Goal: Task Accomplishment & Management: Manage account settings

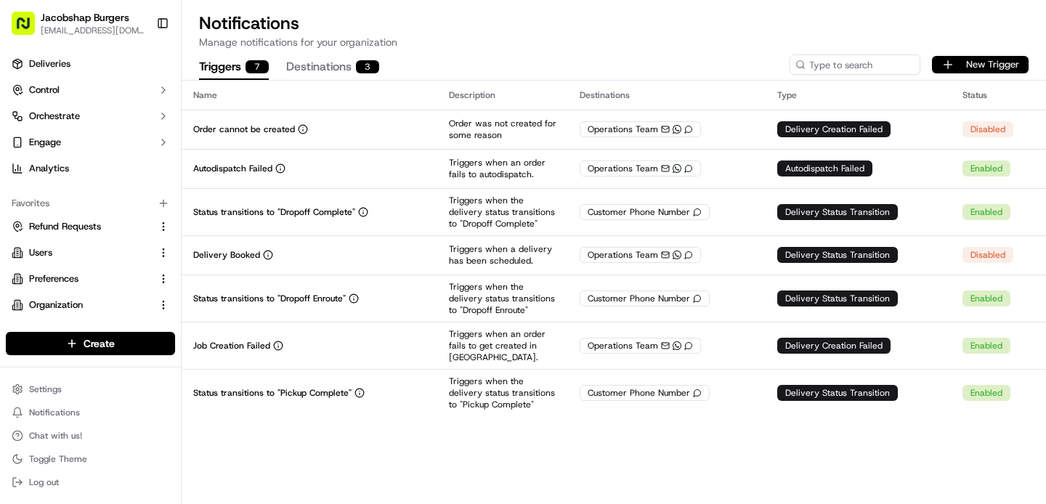
click at [964, 57] on button "New Trigger" at bounding box center [980, 64] width 97 height 17
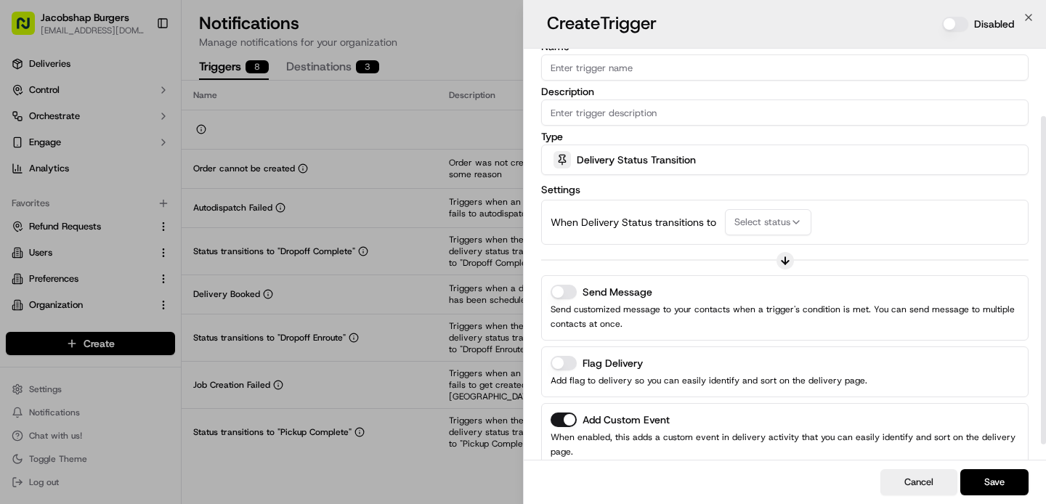
scroll to position [103, 0]
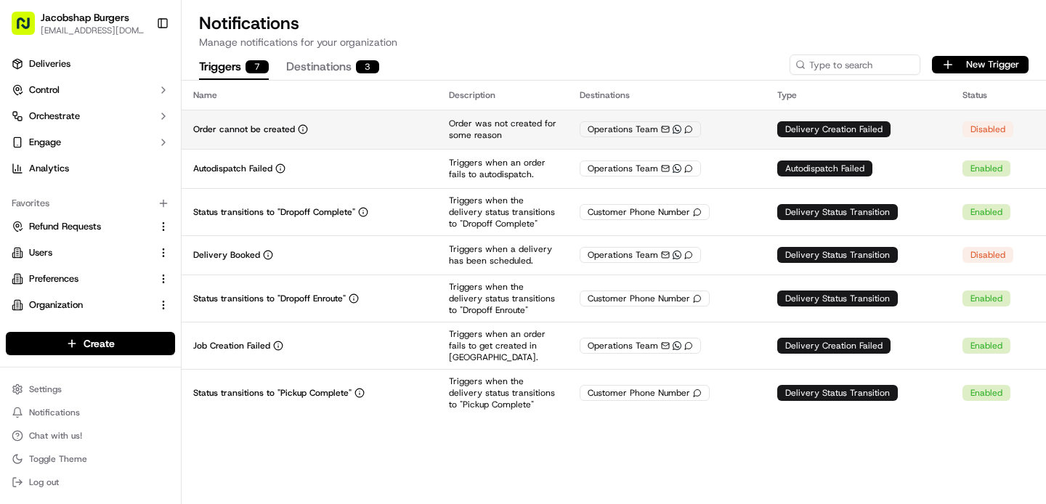
click at [720, 130] on div "Operations Team WhatsApp" at bounding box center [667, 129] width 174 height 16
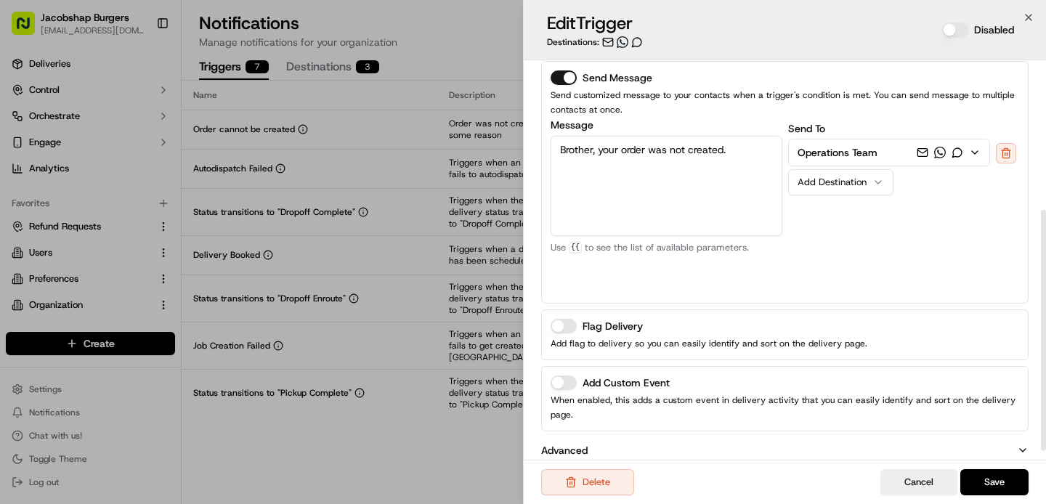
scroll to position [249, 0]
click at [974, 149] on icon "button" at bounding box center [975, 151] width 12 height 12
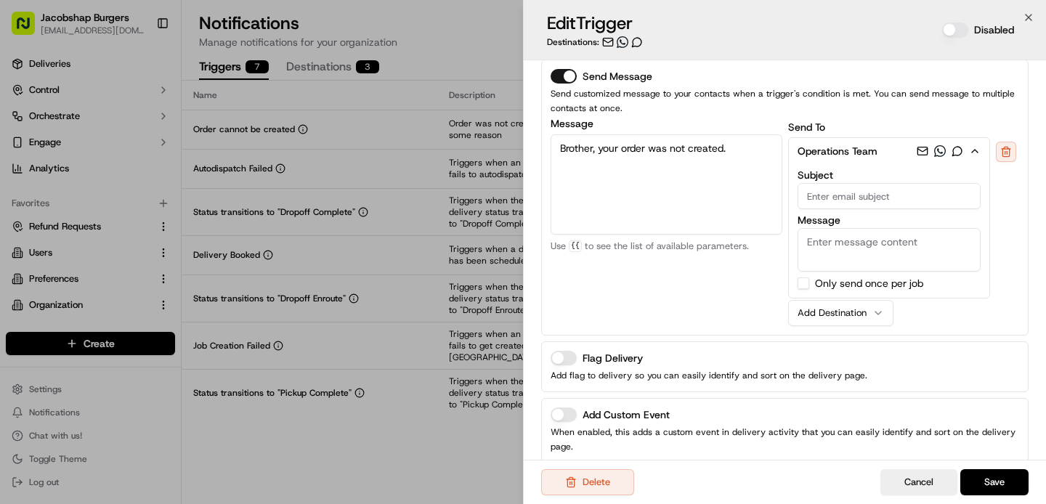
click at [1001, 253] on div "Operations Team WhatsApp Subject Message Customer Email Customer First Name Cus…" at bounding box center [903, 217] width 229 height 161
click at [977, 148] on icon "button" at bounding box center [975, 151] width 12 height 12
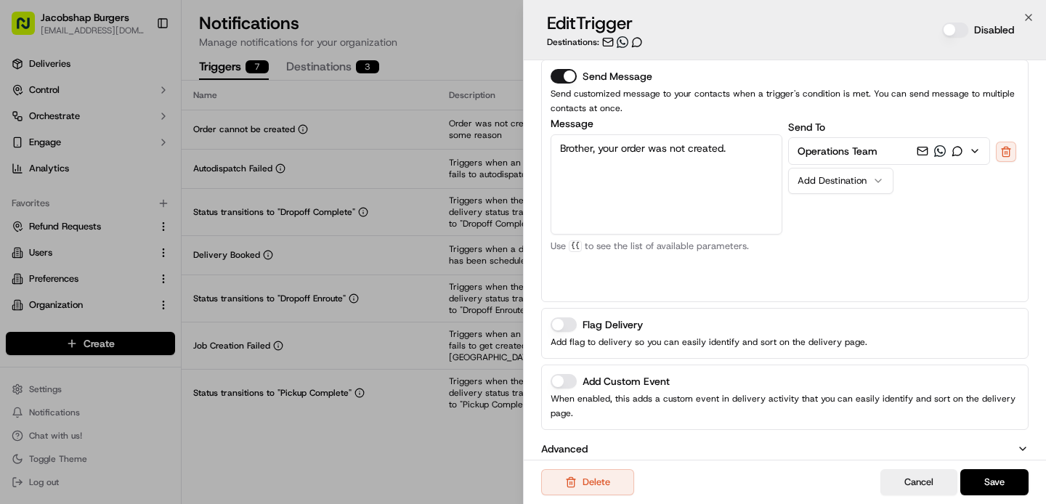
click at [977, 148] on icon "button" at bounding box center [975, 151] width 12 height 12
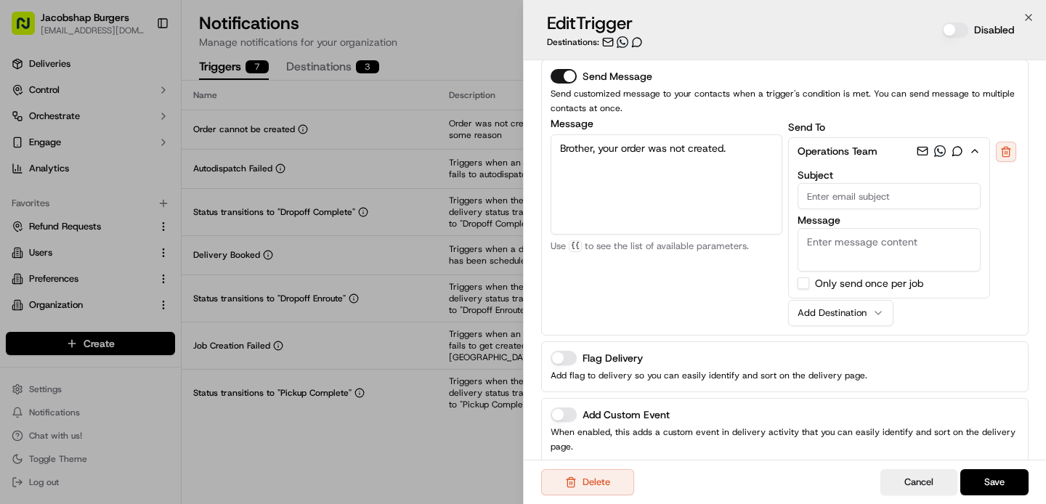
click at [911, 204] on input "Subject" at bounding box center [890, 196] width 184 height 26
type input "e"
type input "a"
type input "[PERSON_NAME]"
click at [868, 243] on textarea "Message" at bounding box center [890, 250] width 184 height 44
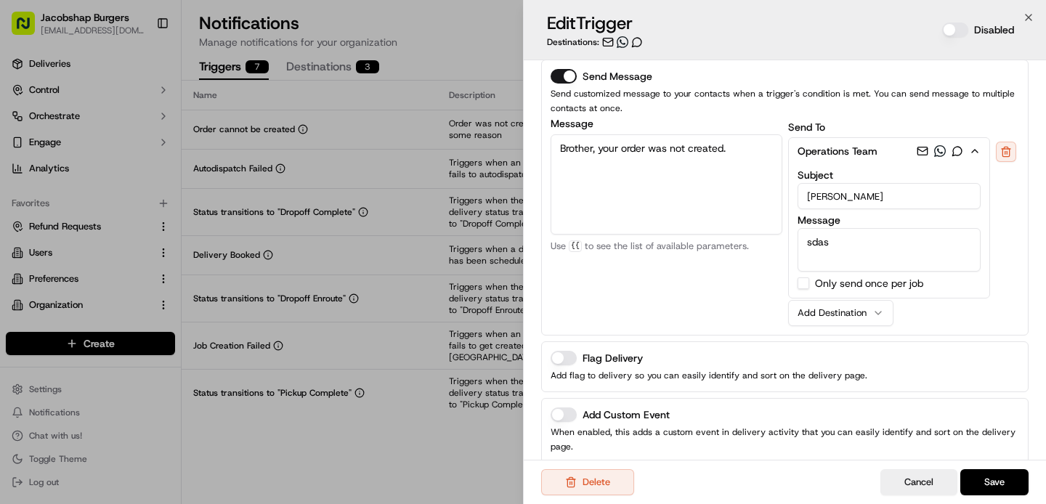
type textarea "sdasd"
click at [826, 238] on textarea "sdasd" at bounding box center [890, 250] width 184 height 44
click at [822, 195] on input "[PERSON_NAME]" at bounding box center [890, 196] width 184 height 26
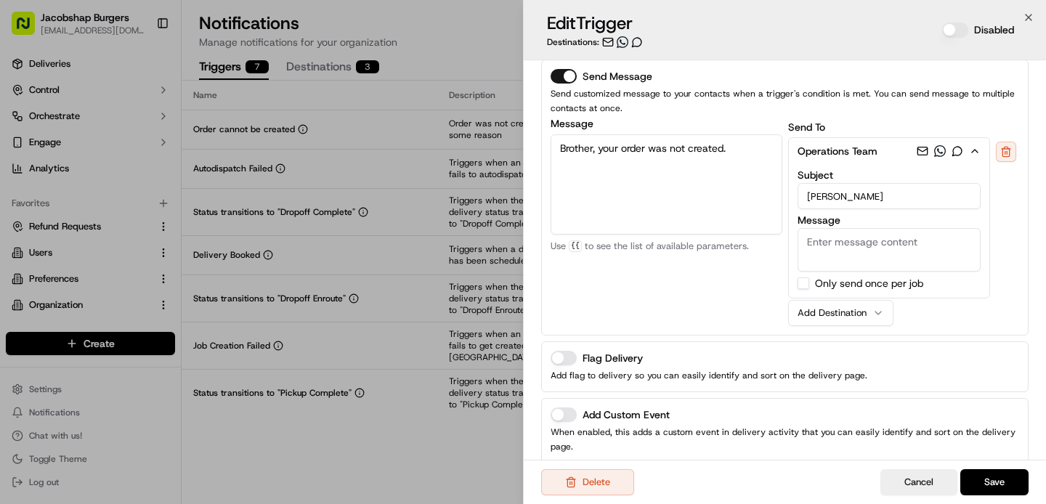
click at [822, 195] on input "[PERSON_NAME]" at bounding box center [890, 196] width 184 height 26
click at [1009, 244] on div "Operations Team WhatsApp Subject Message Customer Email Customer First Name Cus…" at bounding box center [903, 217] width 229 height 161
click at [1010, 202] on div "Operations Team WhatsApp Subject Message Customer Email Customer First Name Cus…" at bounding box center [903, 217] width 229 height 161
click at [979, 149] on icon "button" at bounding box center [975, 151] width 12 height 12
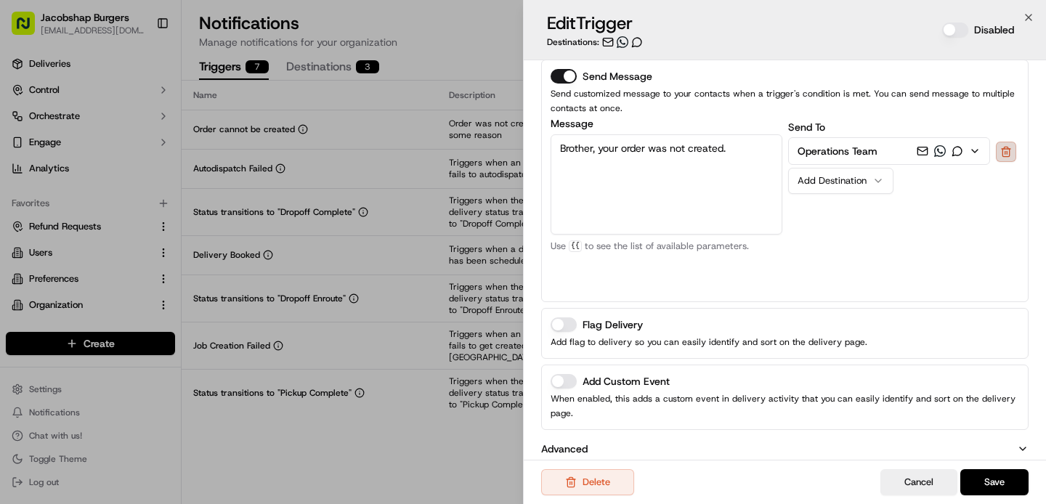
click at [1007, 150] on button at bounding box center [1006, 152] width 20 height 20
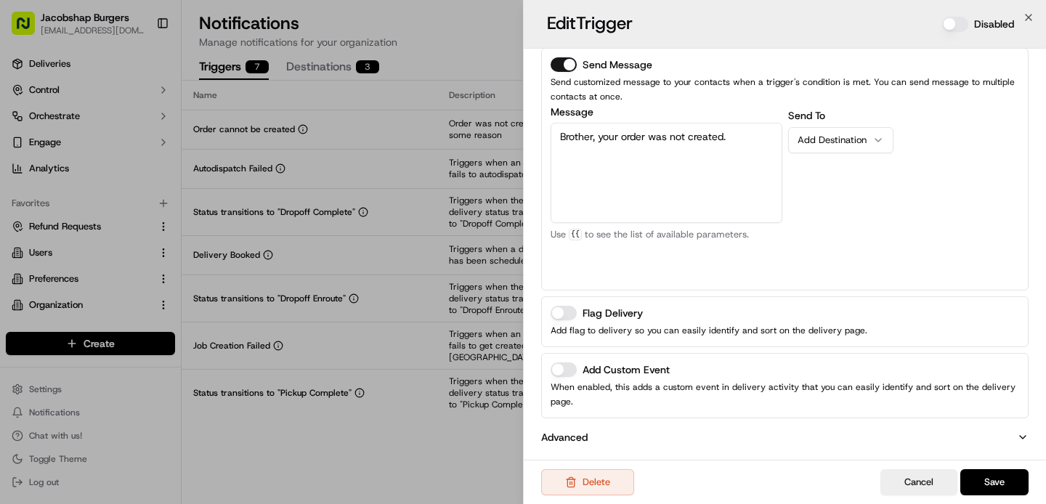
click at [865, 144] on div "Add Destination" at bounding box center [835, 140] width 75 height 13
click at [898, 128] on div "Send To Add Destination Operations Team Customer Phone Number Pickup Business P…" at bounding box center [905, 194] width 232 height 174
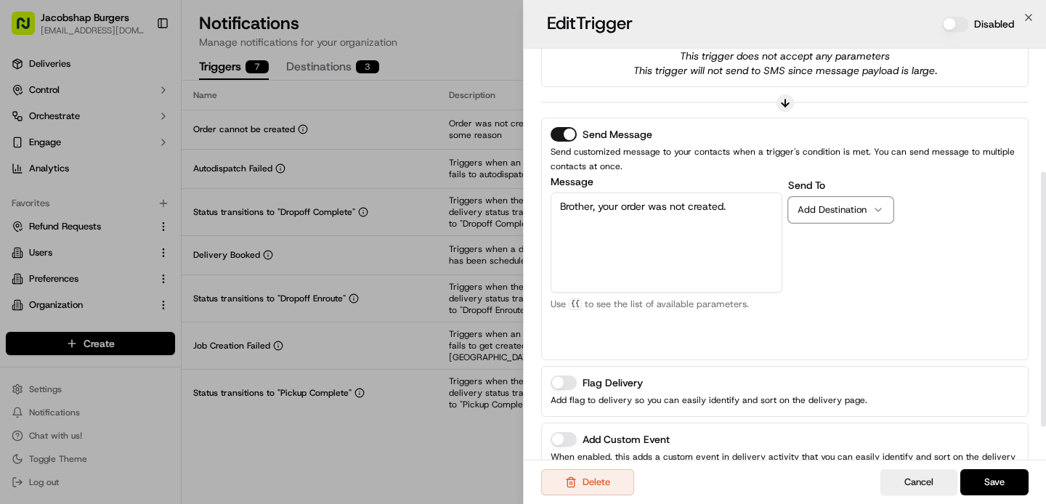
scroll to position [245, 0]
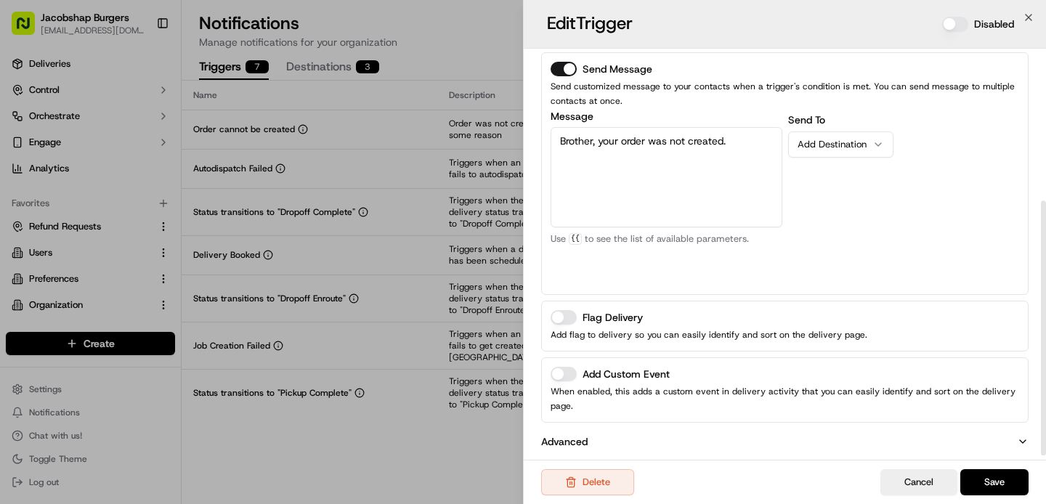
click at [884, 134] on button "Add Destination" at bounding box center [841, 145] width 105 height 26
click at [812, 282] on div "Send To Add Destination" at bounding box center [905, 198] width 232 height 174
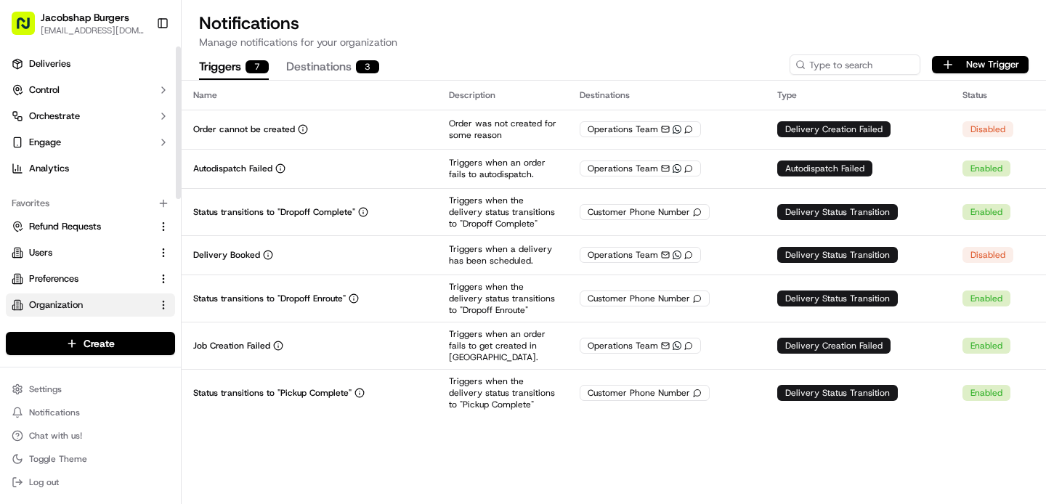
click at [102, 310] on link "Organization" at bounding box center [82, 305] width 140 height 13
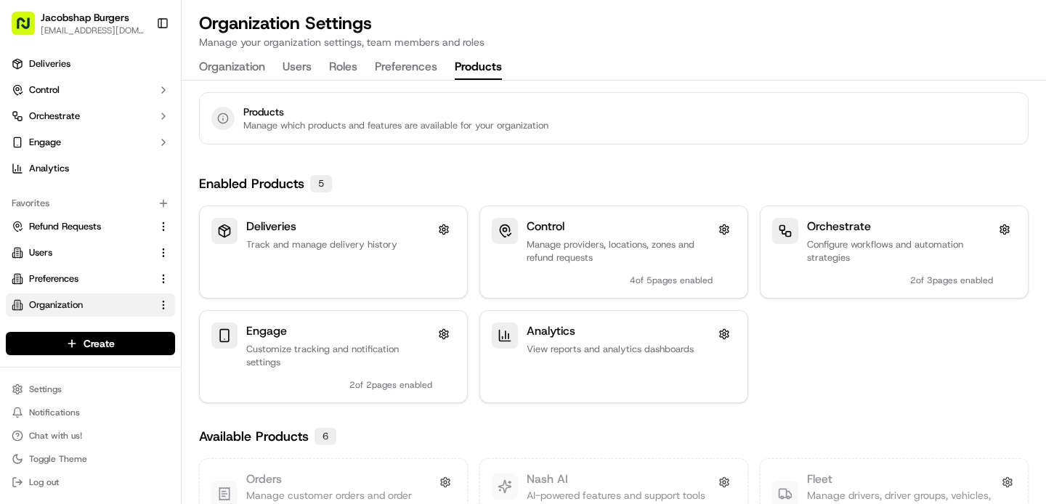
click at [483, 74] on button "Products" at bounding box center [478, 67] width 47 height 25
click at [439, 75] on button "Preferences" at bounding box center [464, 67] width 62 height 25
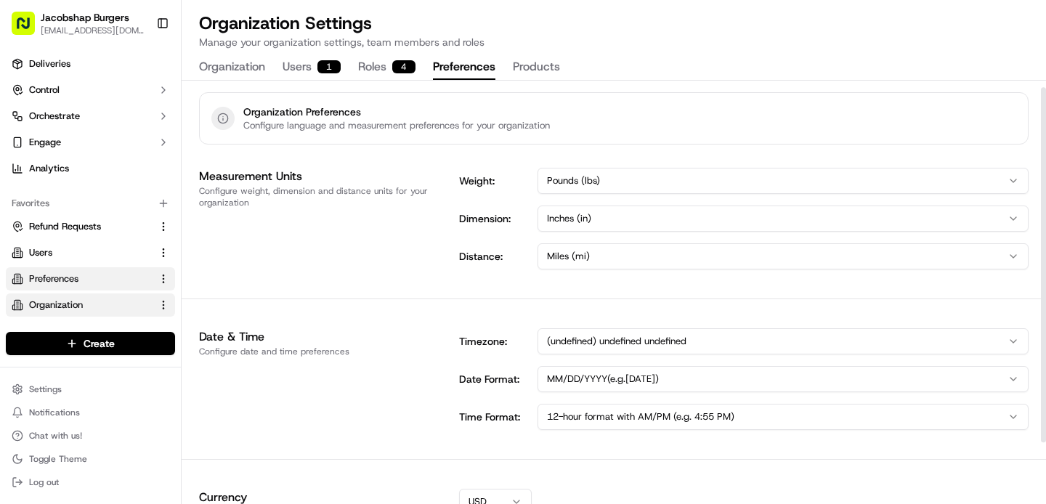
scroll to position [81, 0]
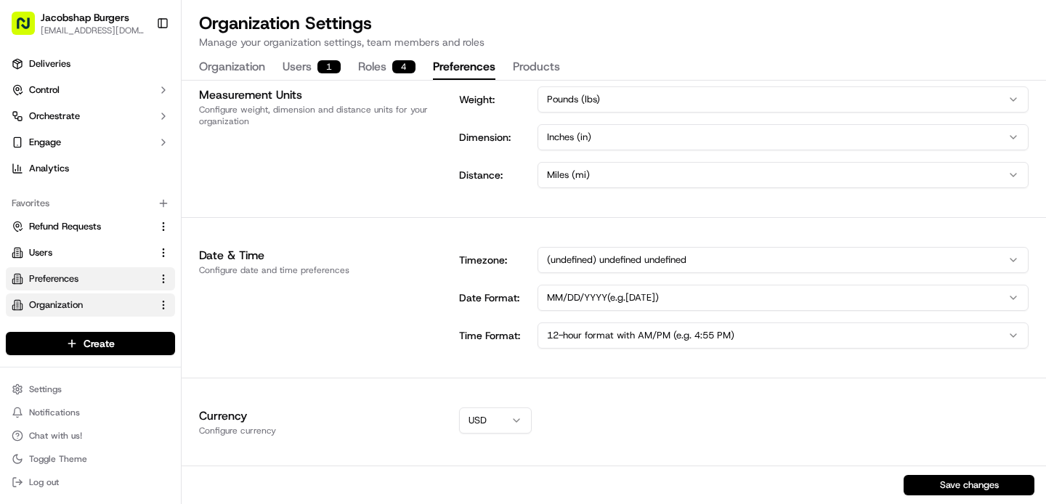
click at [293, 73] on button "Users 1" at bounding box center [312, 67] width 58 height 25
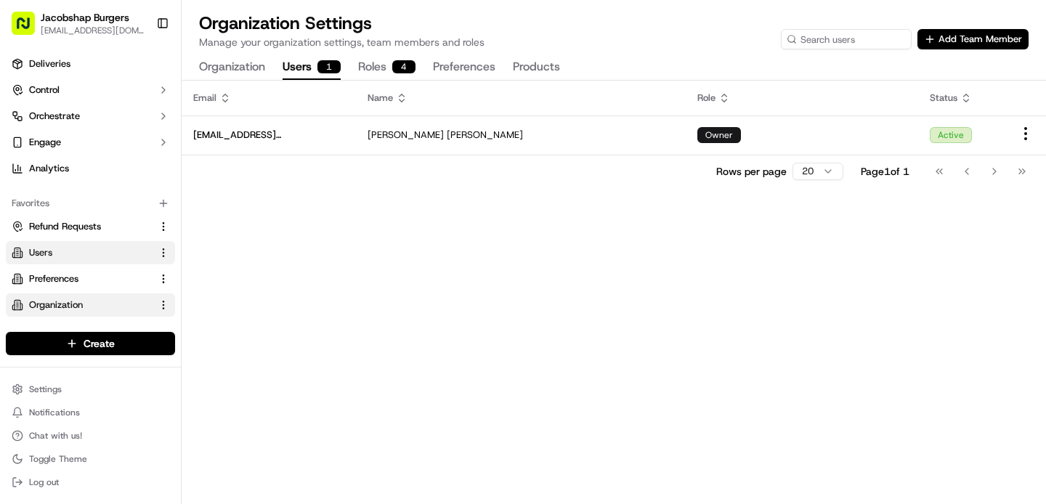
click at [245, 72] on button "Organization" at bounding box center [232, 67] width 66 height 25
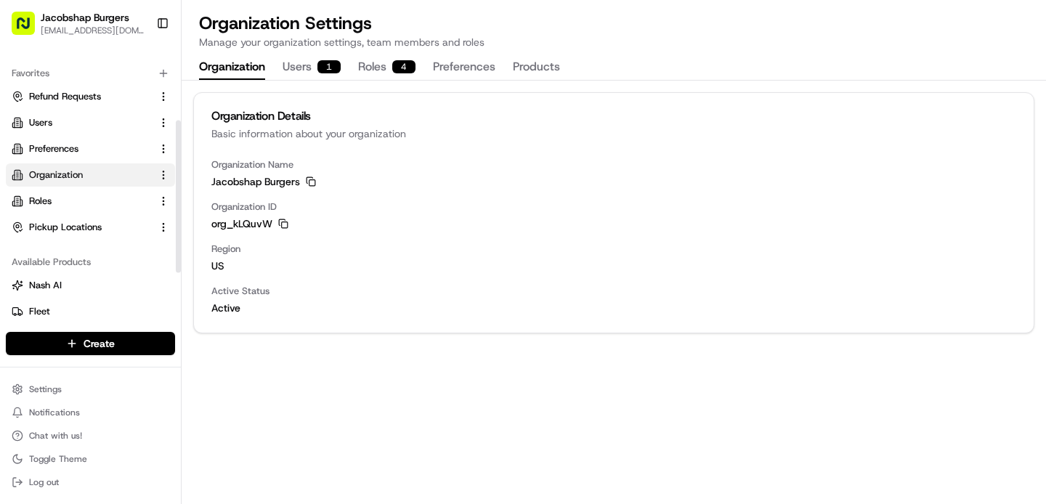
scroll to position [133, 0]
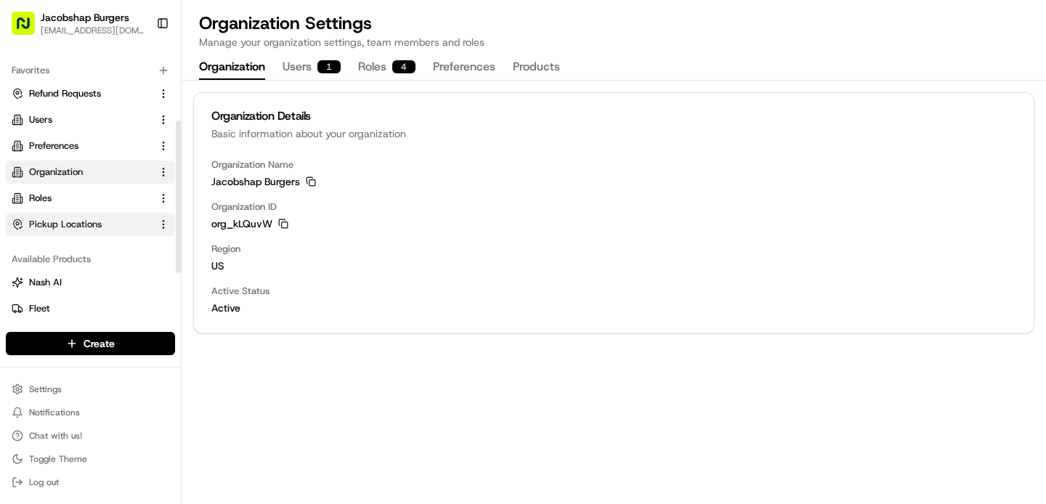
click at [83, 230] on span "Pickup Locations" at bounding box center [65, 224] width 73 height 13
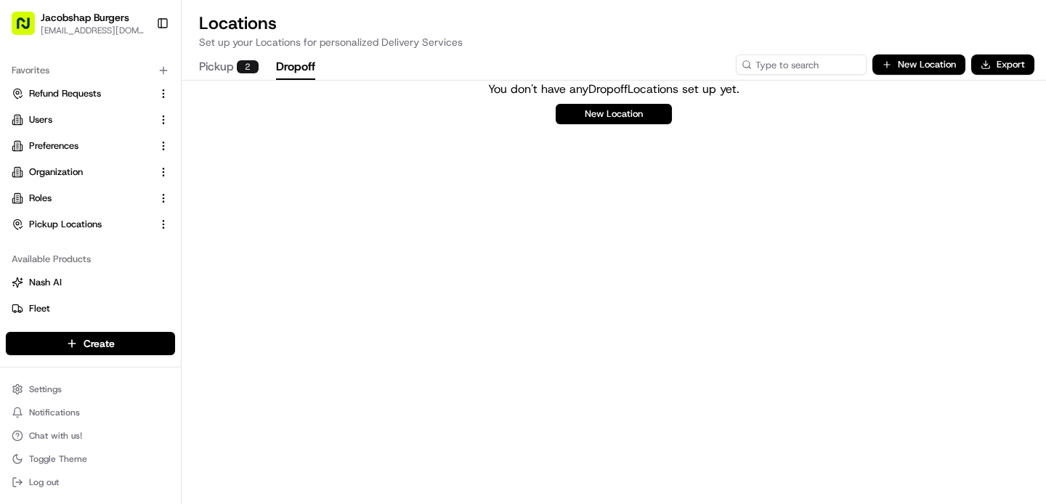
click at [293, 73] on button "Dropoff" at bounding box center [295, 67] width 39 height 25
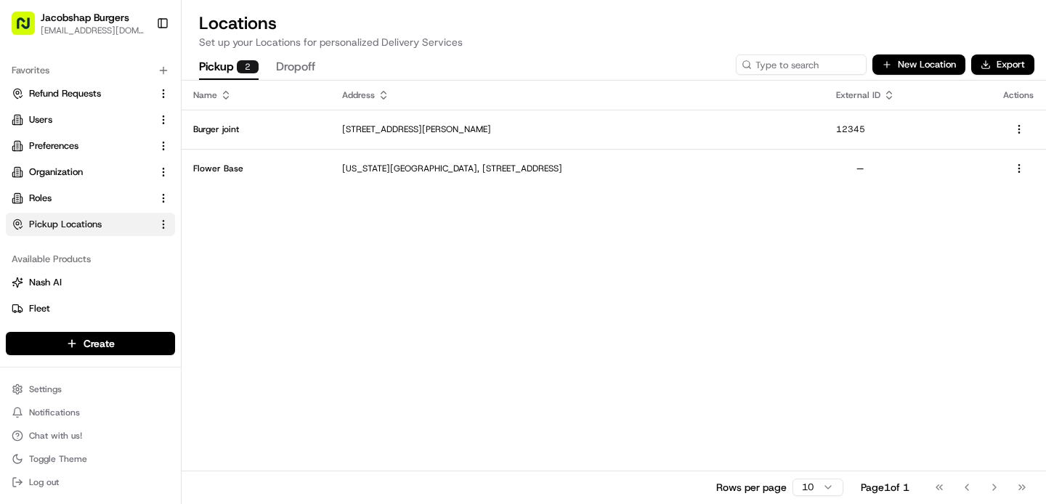
click at [228, 65] on button "Pickup 2" at bounding box center [229, 67] width 60 height 25
click at [942, 65] on button "New Location" at bounding box center [919, 65] width 93 height 20
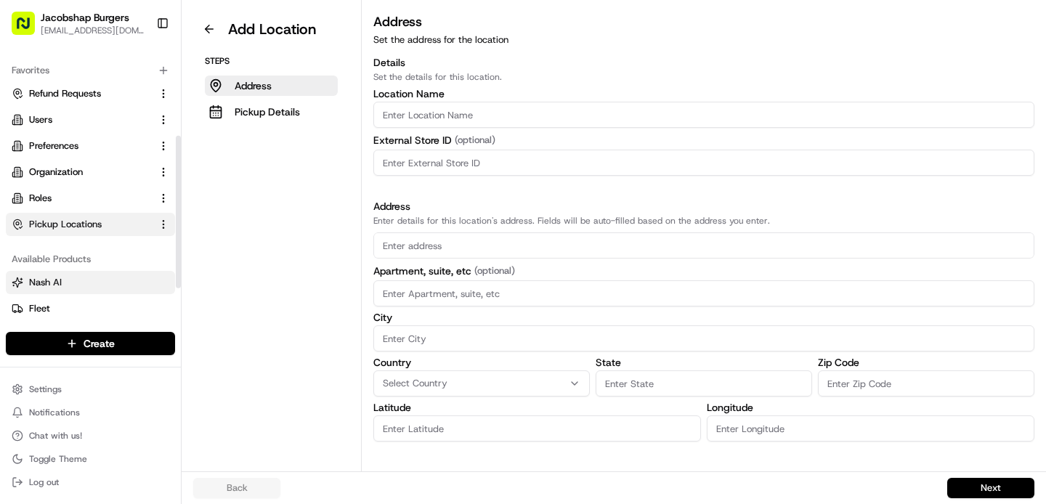
scroll to position [217, 0]
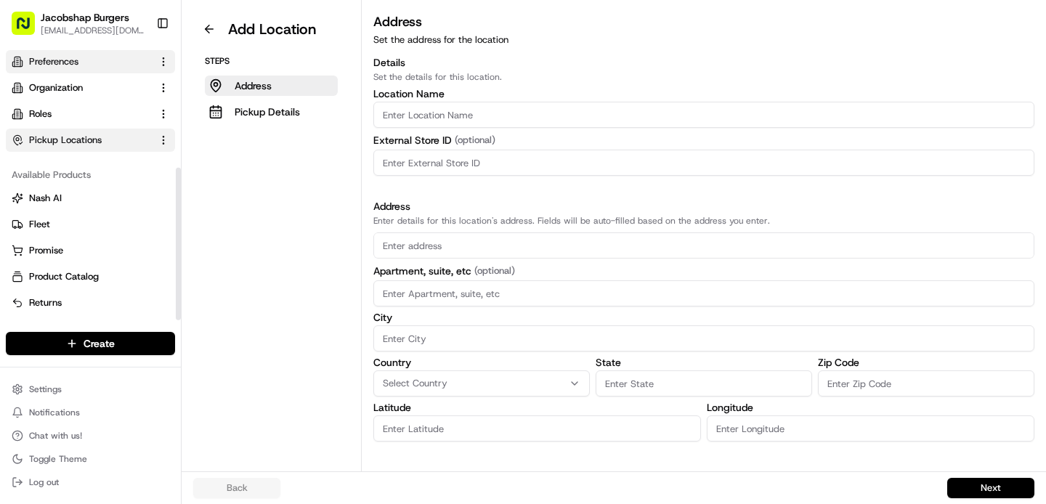
click at [74, 64] on span "Preferences" at bounding box center [53, 61] width 49 height 13
